Goal: Contribute content

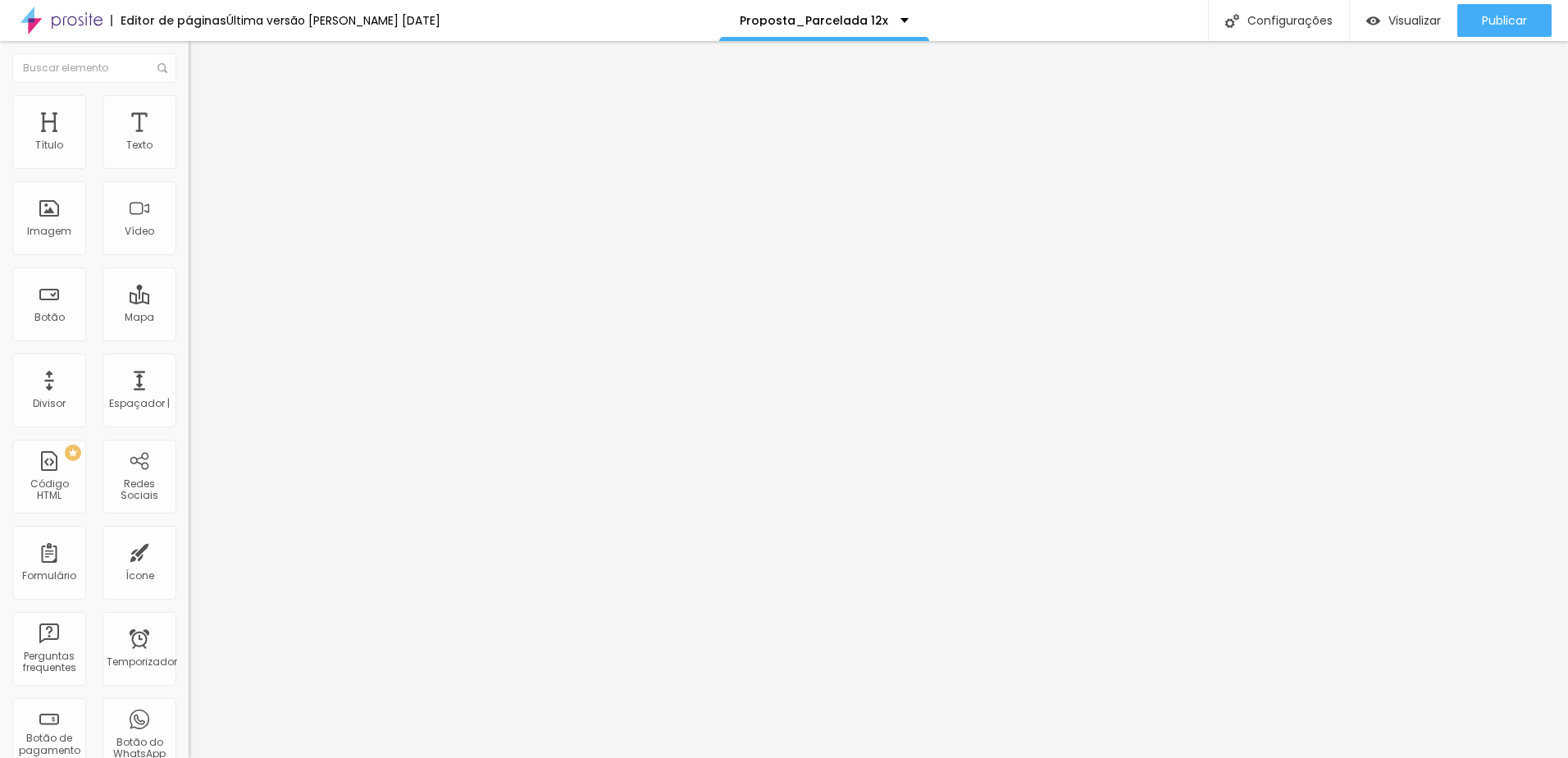
click at [189, 154] on input "10x R$795,00 PIX" at bounding box center [287, 145] width 197 height 17
type input "10x R$695,00 PIX"
click at [189, 154] on input "10x R$995,00 PIX" at bounding box center [287, 145] width 197 height 17
click at [189, 154] on input "10x R$895,00 PIX" at bounding box center [287, 145] width 197 height 17
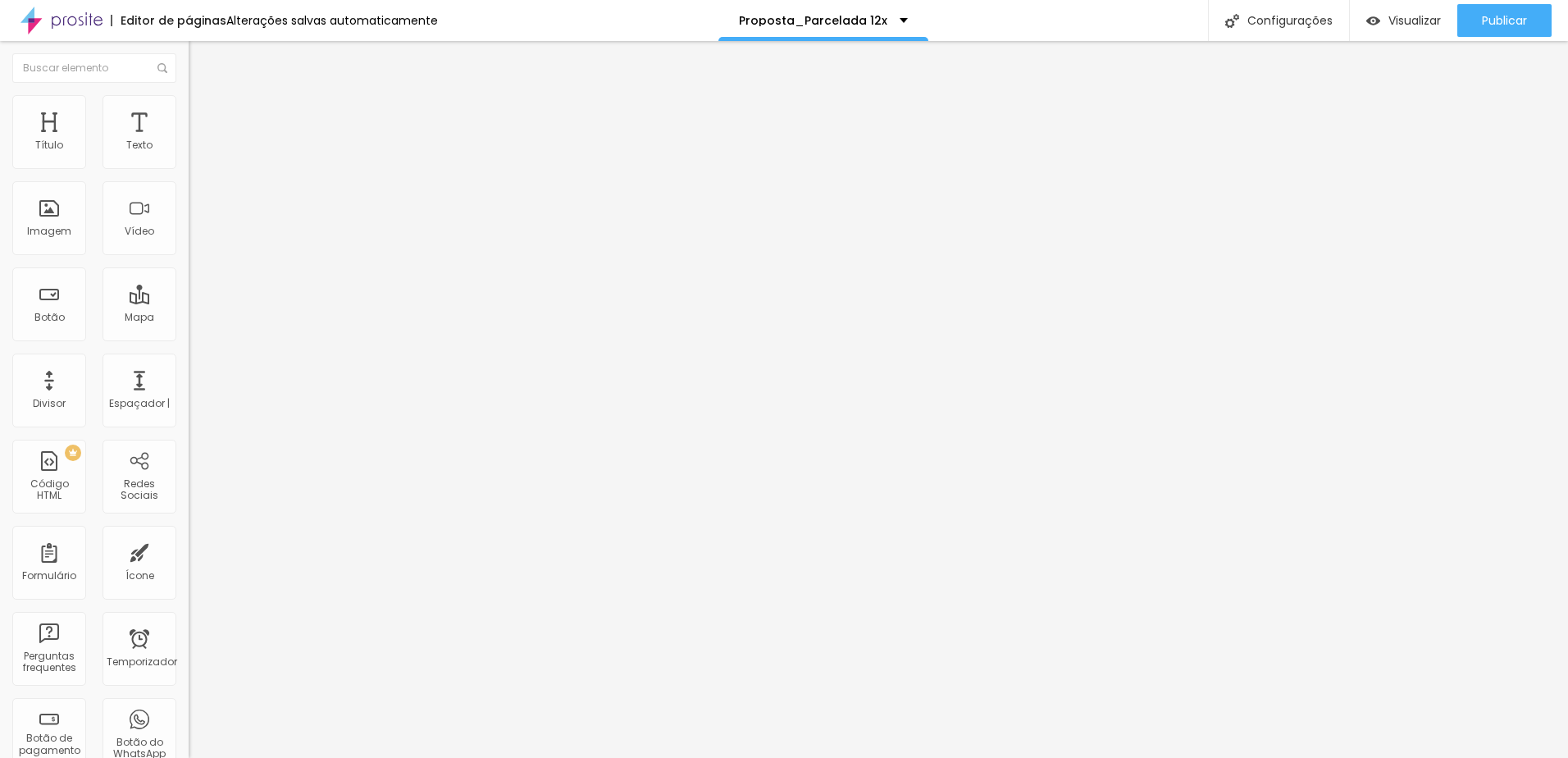
drag, startPoint x: 49, startPoint y: 183, endPoint x: 69, endPoint y: 182, distance: 20.0
click at [189, 154] on input "10x R$895,00 PIX" at bounding box center [287, 145] width 197 height 17
type input "10x R$1.250,00 PIX"
click at [189, 154] on input "10x R$1.695,00 PIX" at bounding box center [287, 145] width 197 height 17
drag, startPoint x: 57, startPoint y: 183, endPoint x: 74, endPoint y: 184, distance: 17.0
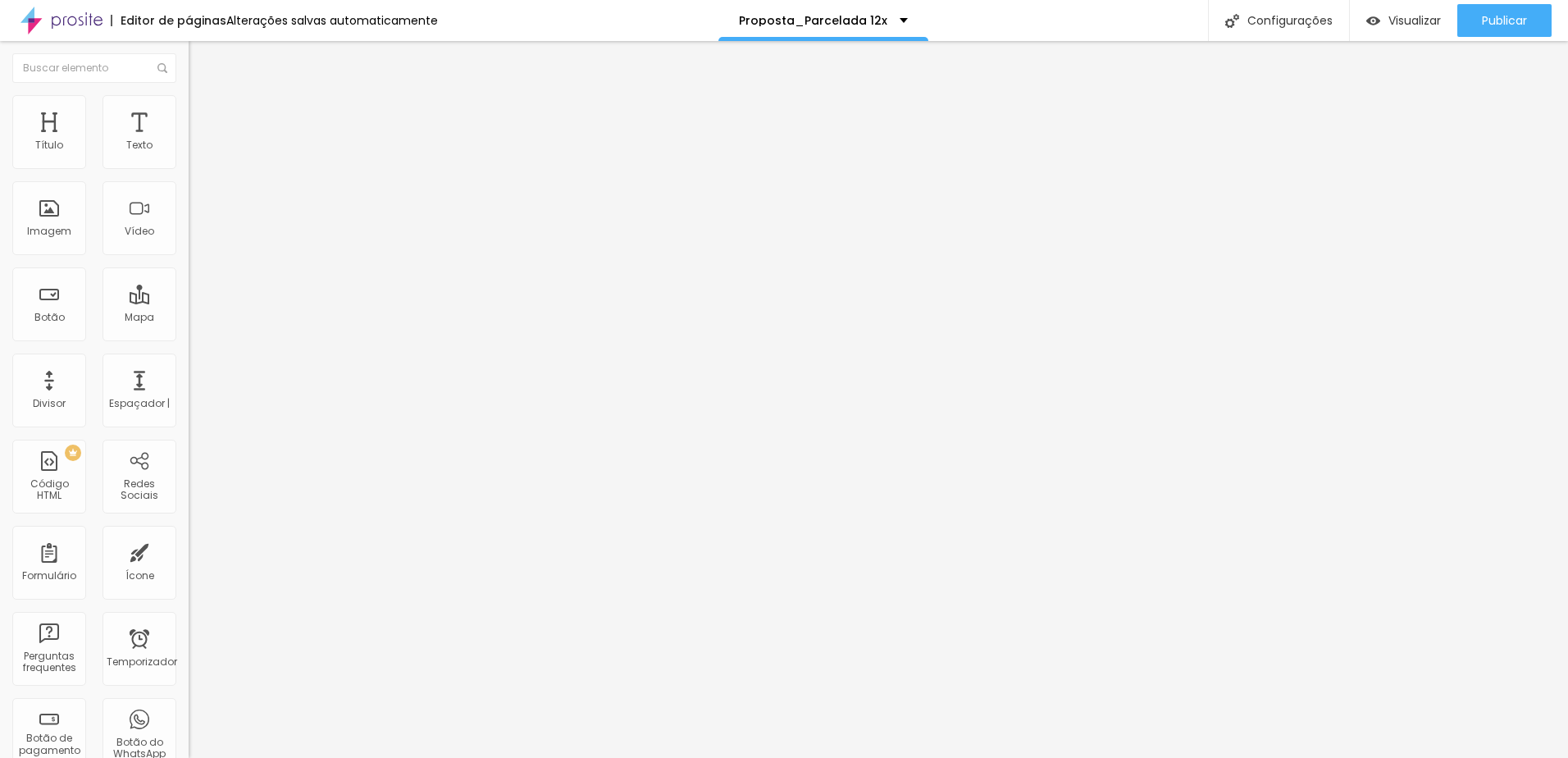
click at [189, 154] on input "10x R$1.695,00 PIX" at bounding box center [287, 145] width 197 height 17
type input "10x R$1.800,00 PIX"
click at [189, 154] on input "10x R$1.800,00 PIX" at bounding box center [287, 145] width 197 height 17
drag, startPoint x: 52, startPoint y: 184, endPoint x: 92, endPoint y: 188, distance: 40.2
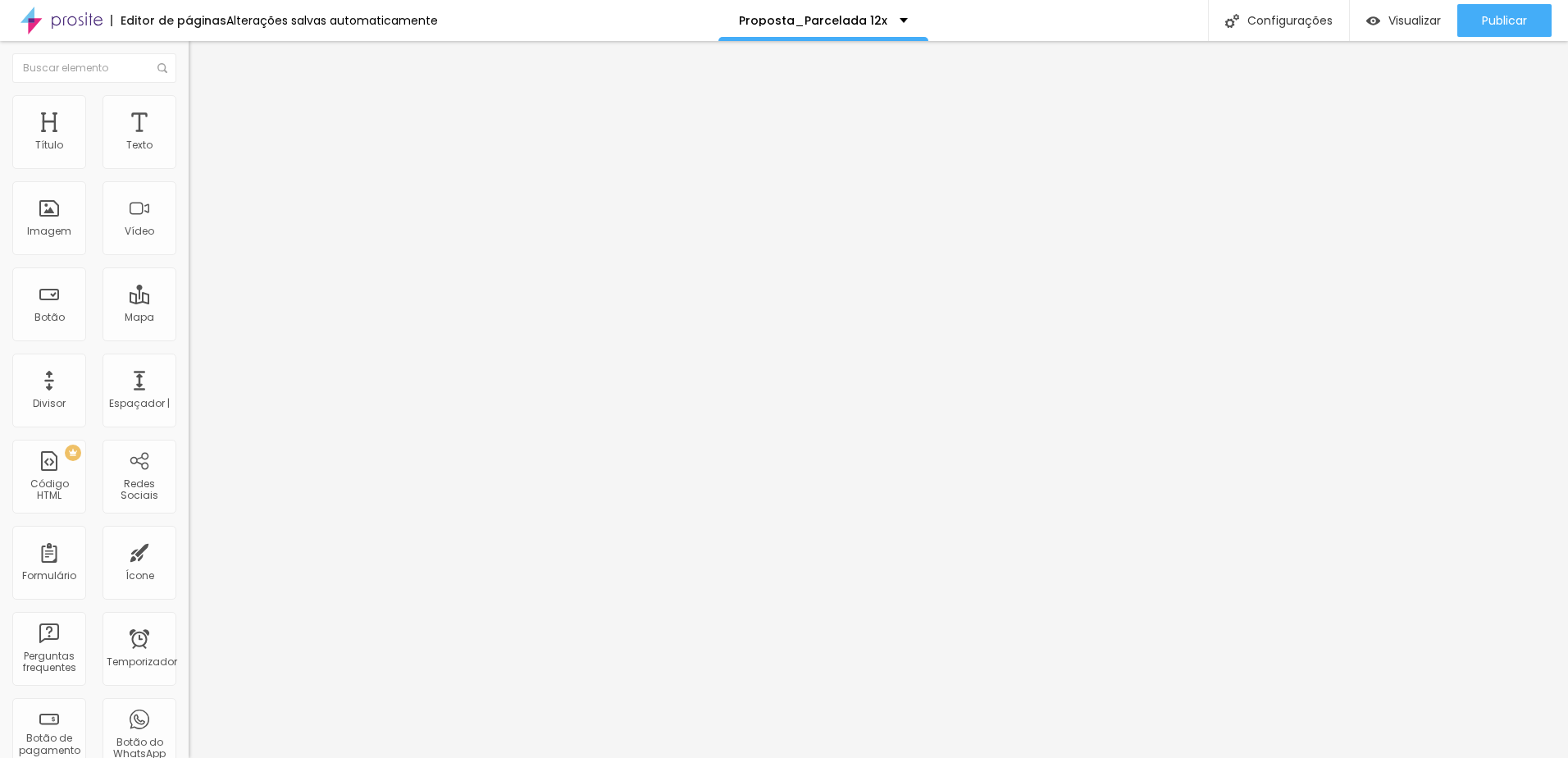
click at [189, 154] on input "10x R$1.800,00 PIX" at bounding box center [287, 145] width 197 height 17
type input "10x R$1.800,00 PIX"
drag, startPoint x: 49, startPoint y: 188, endPoint x: 95, endPoint y: 184, distance: 46.2
click at [189, 154] on input "10x R$1.250,00 PIX" at bounding box center [287, 145] width 197 height 17
type input "10x R$1.250,00 PIX"
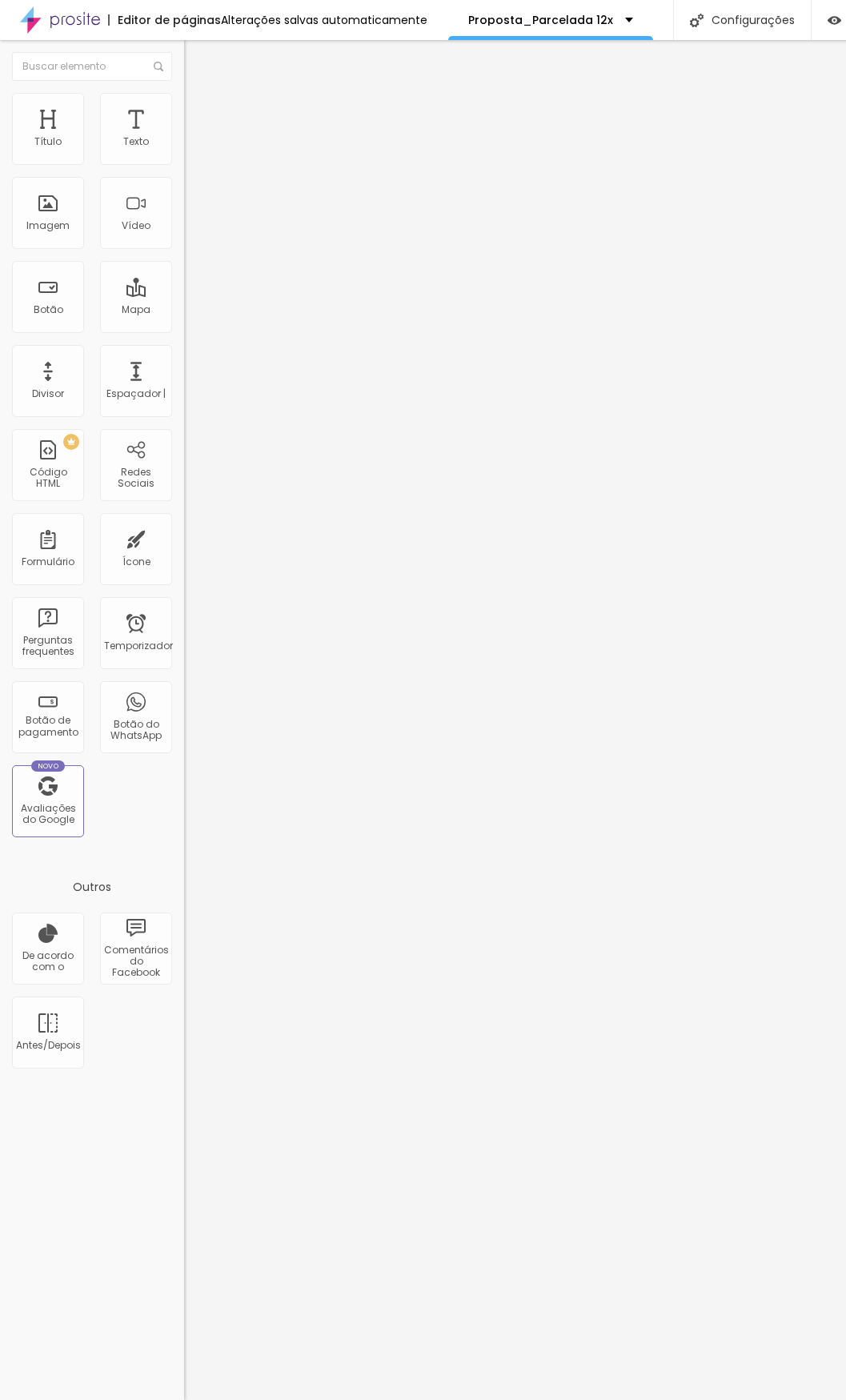
click at [184, 654] on div "Editar Seção Conteúdo Estilo Avançado Modo Encaixotado Encaixotado Completo" at bounding box center [277, 720] width 184 height 1360
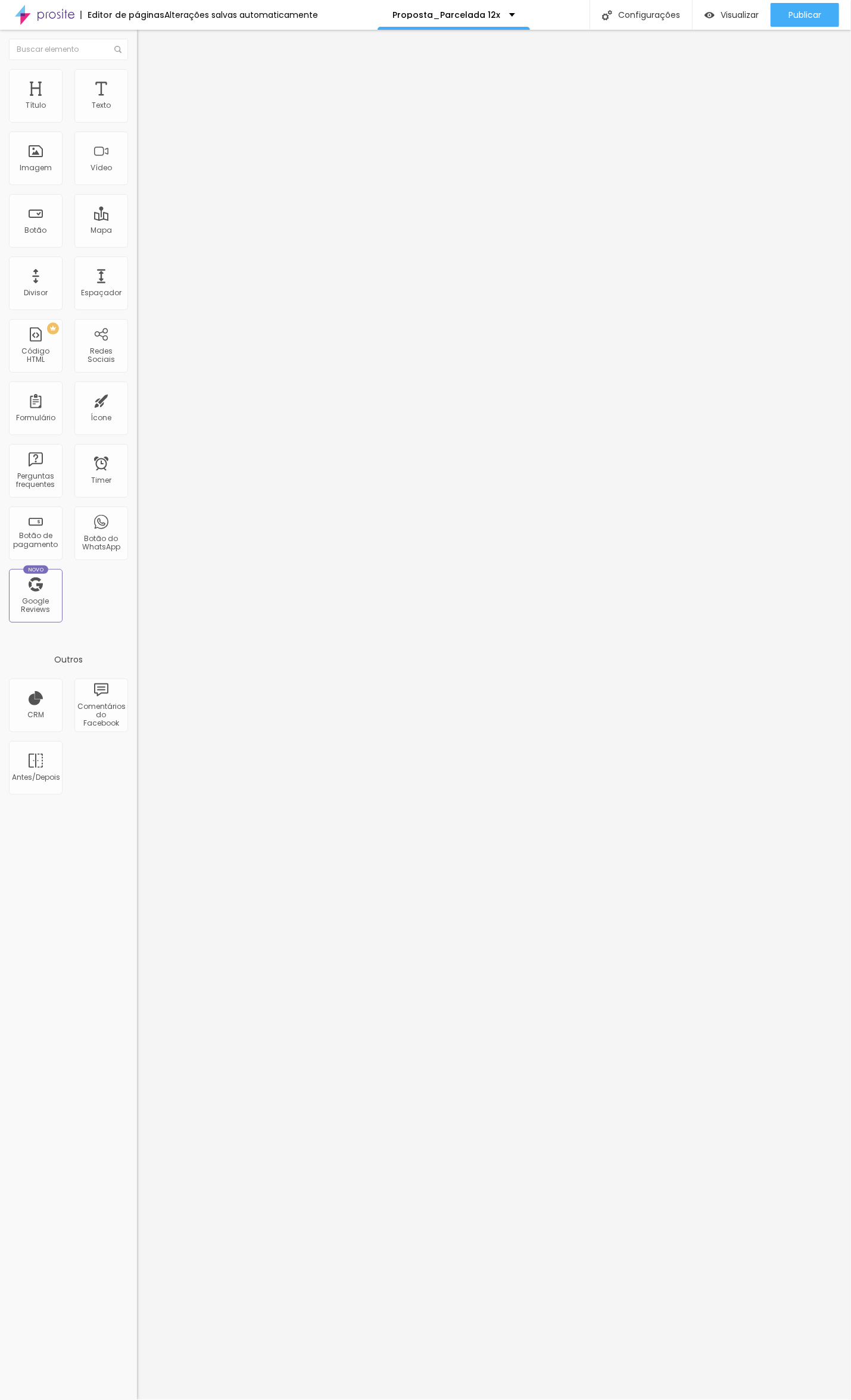
click at [137, 103] on span "Trocar imagem" at bounding box center [170, 97] width 65 height 10
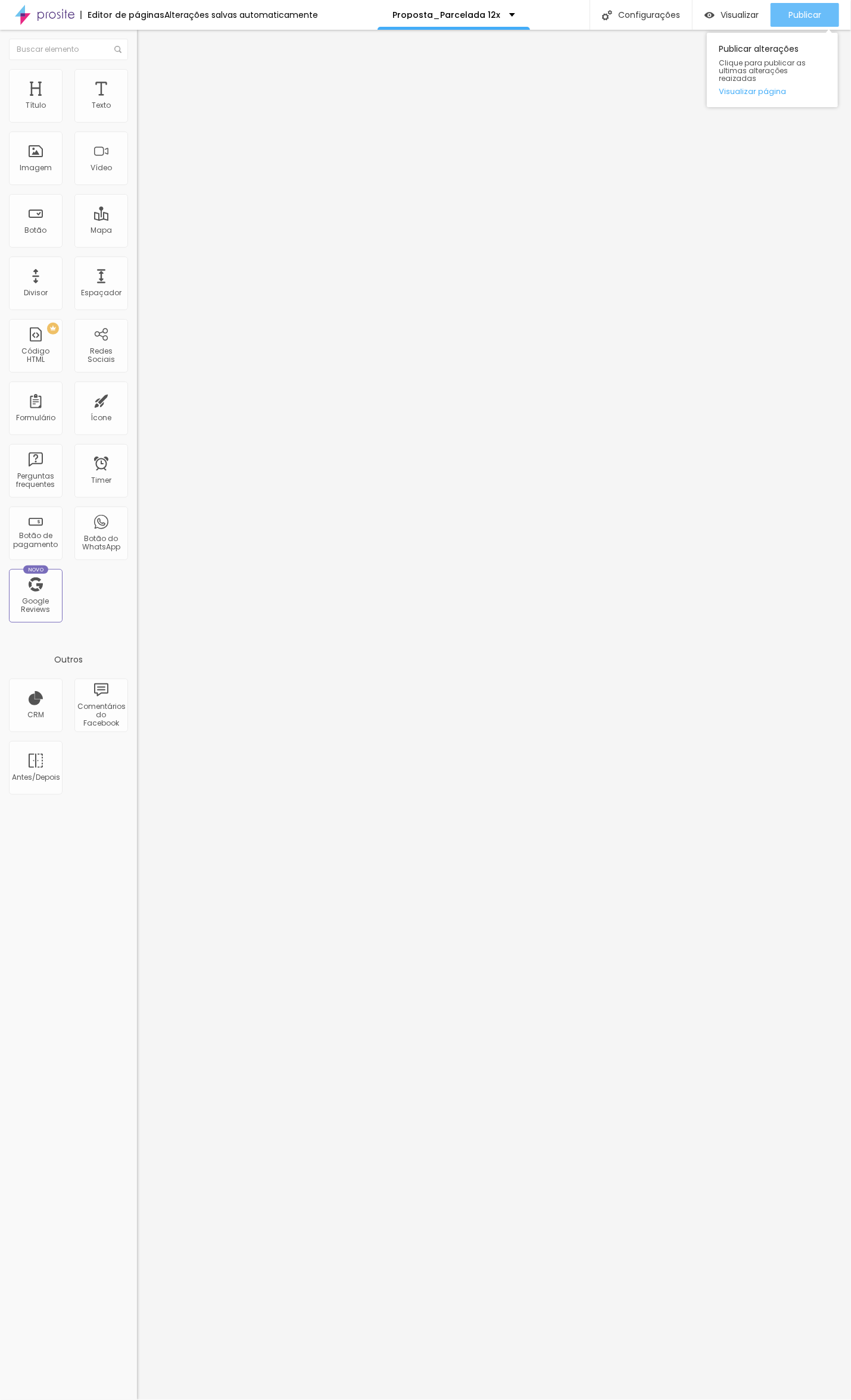
click at [797, 11] on span "Publicar" at bounding box center [805, 14] width 33 height 9
click at [137, 103] on span "Trocar imagem" at bounding box center [170, 97] width 65 height 10
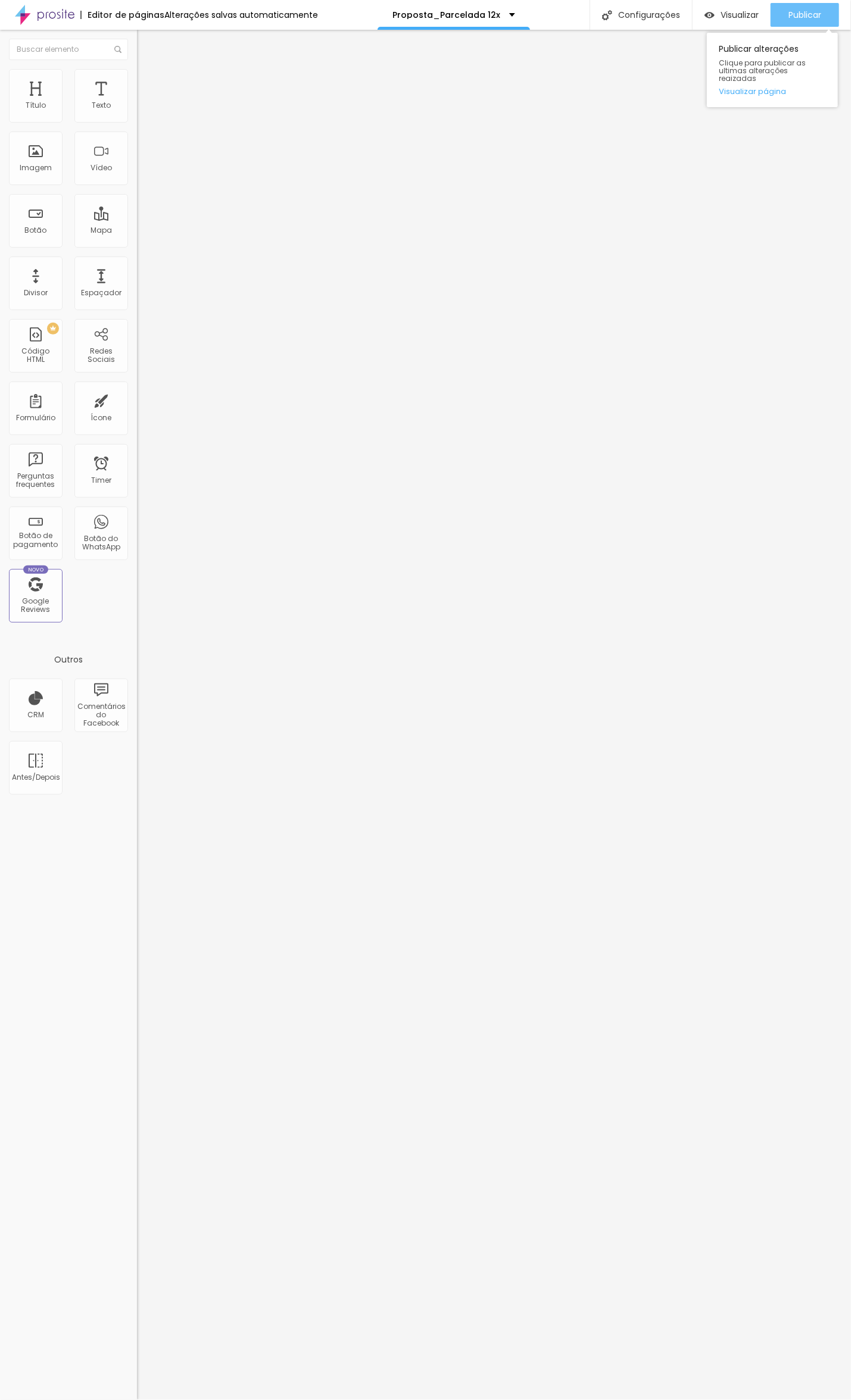
click at [807, 16] on span "Publicar" at bounding box center [805, 14] width 33 height 9
click at [796, 10] on span "Publicar" at bounding box center [805, 14] width 33 height 9
